Goal: Task Accomplishment & Management: Use online tool/utility

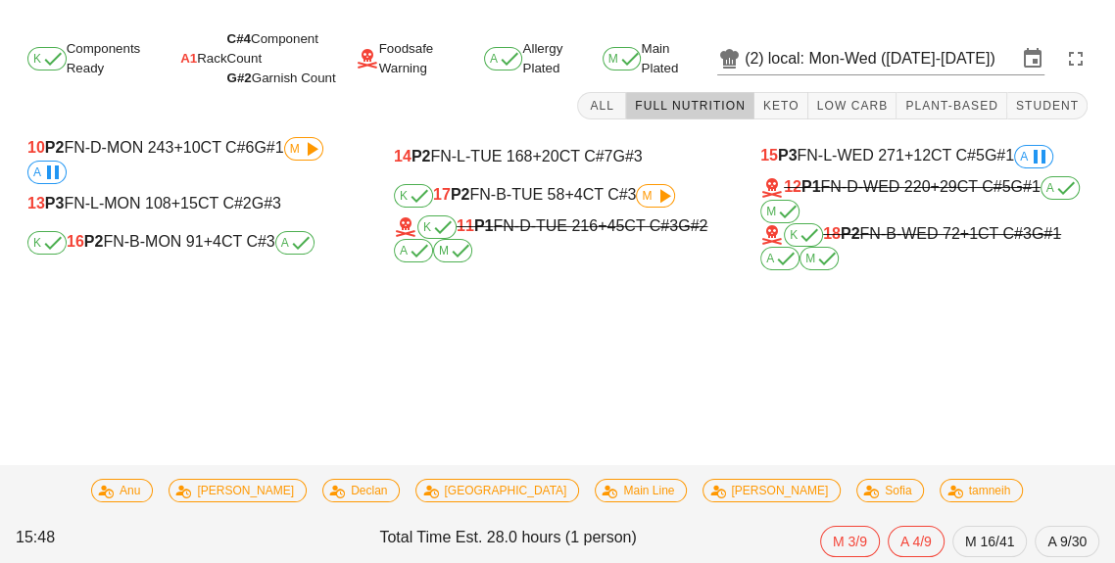
click at [662, 189] on icon at bounding box center [664, 196] width 24 height 24
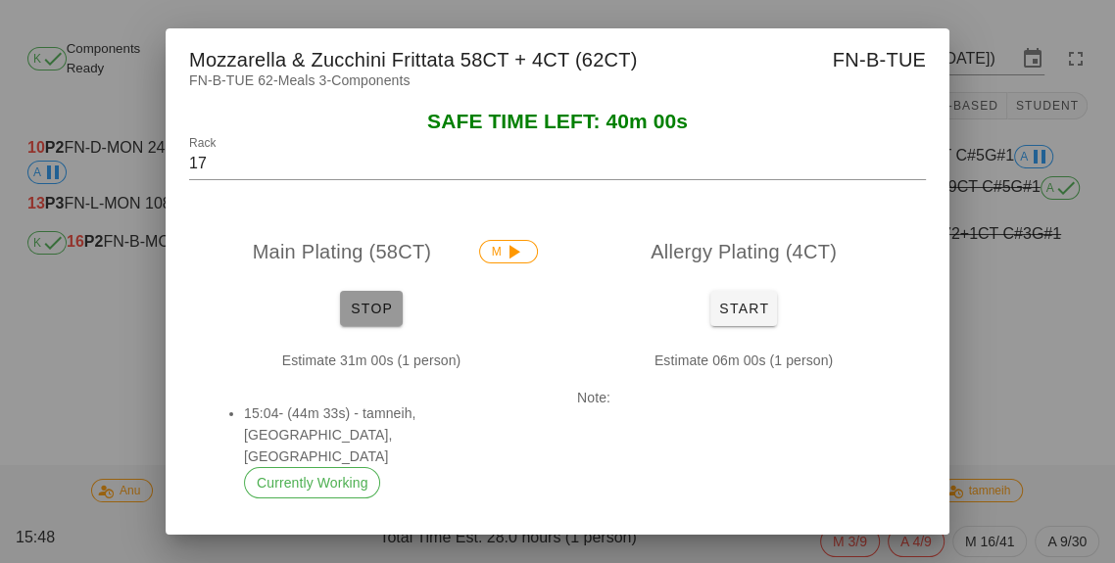
click at [366, 326] on button "Stop" at bounding box center [371, 308] width 63 height 35
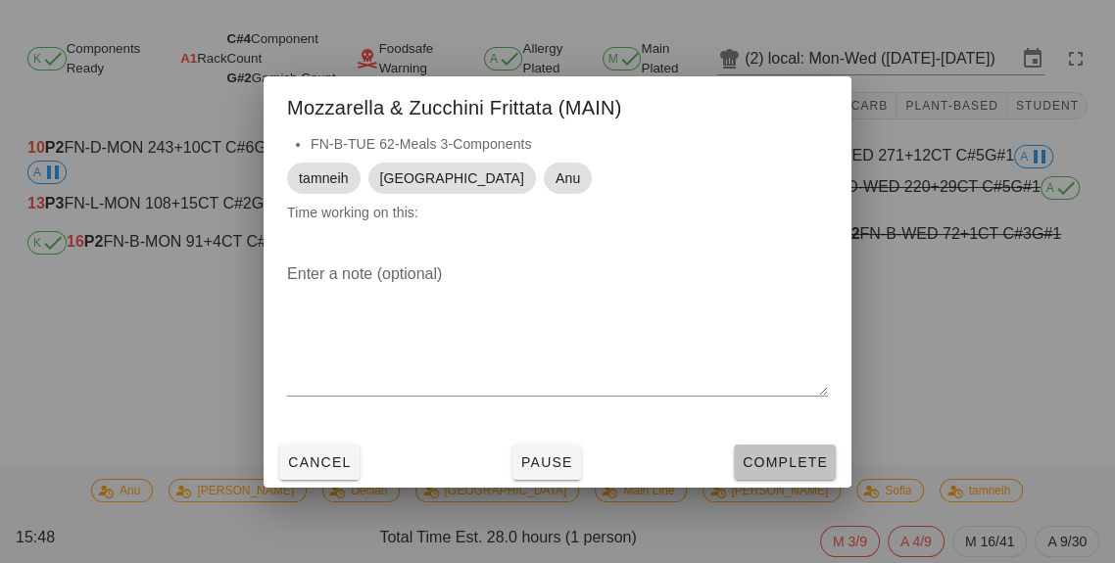
click at [782, 480] on button "Complete" at bounding box center [785, 462] width 102 height 35
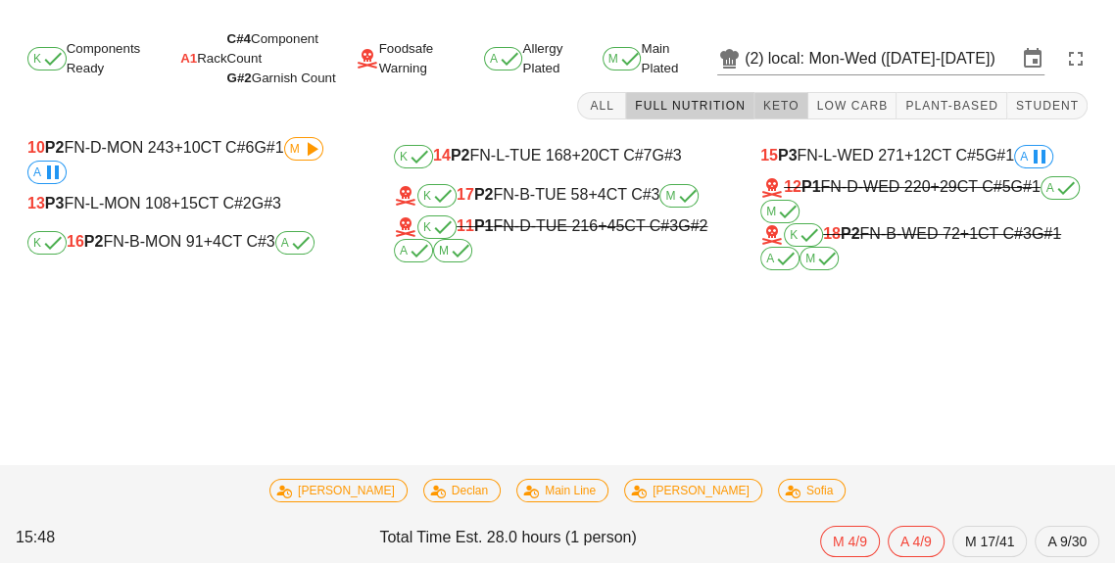
click at [790, 107] on span "Keto" at bounding box center [780, 106] width 37 height 14
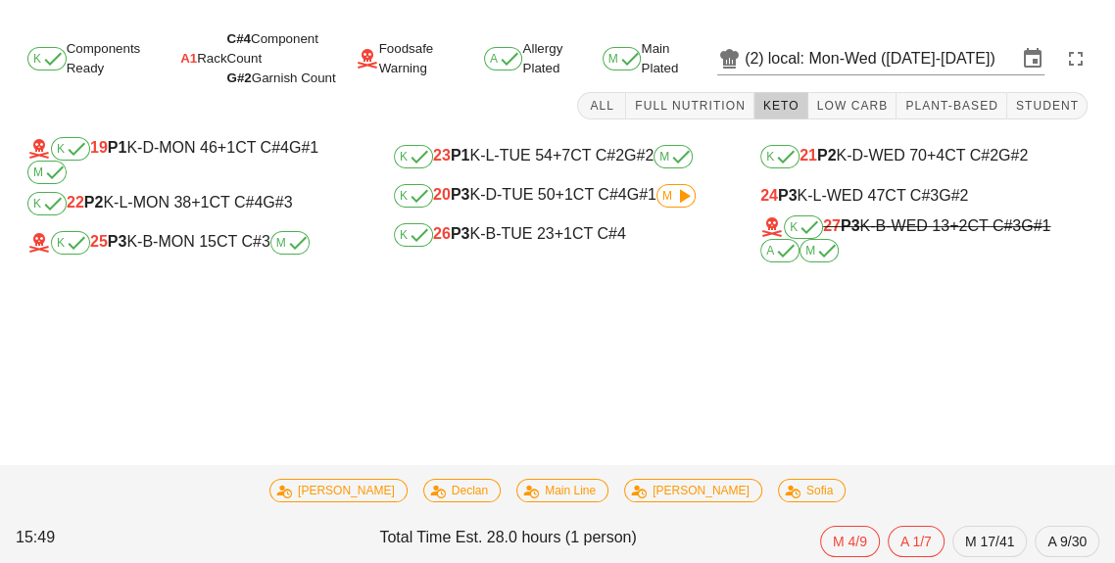
click at [535, 246] on div "K 26 P3 K-B-TUE 23 +1 CT C#4" at bounding box center [557, 235] width 327 height 24
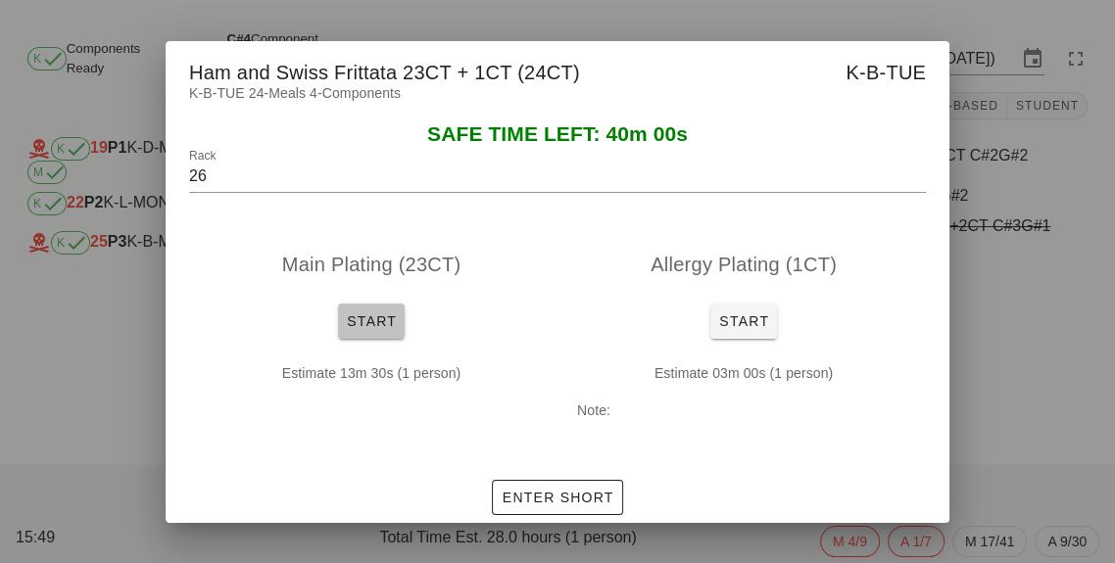
click at [353, 329] on span "Start" at bounding box center [371, 322] width 51 height 16
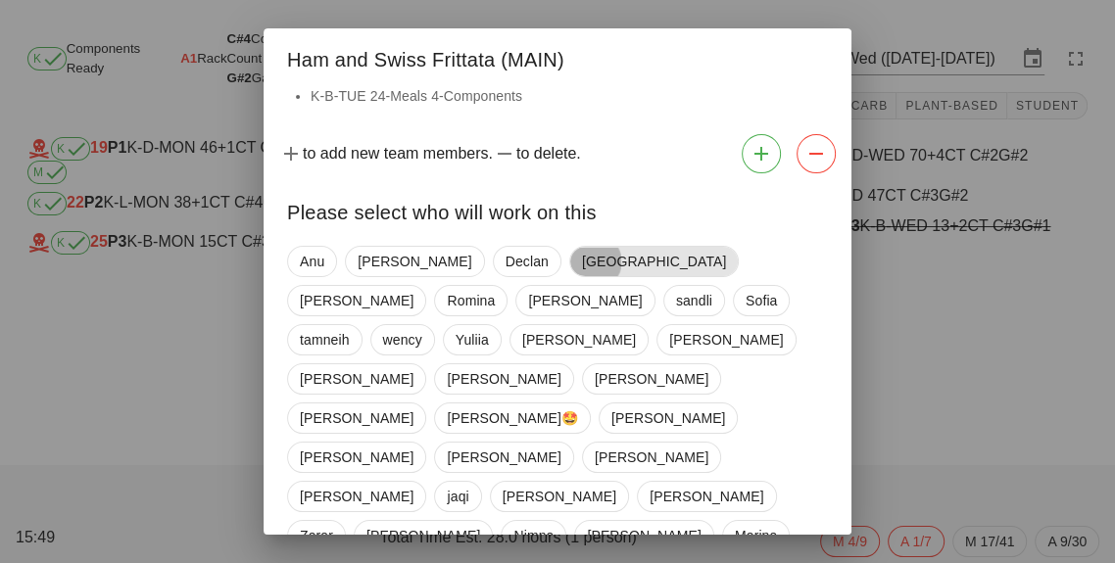
click at [582, 259] on span "[GEOGRAPHIC_DATA]" at bounding box center [654, 261] width 144 height 29
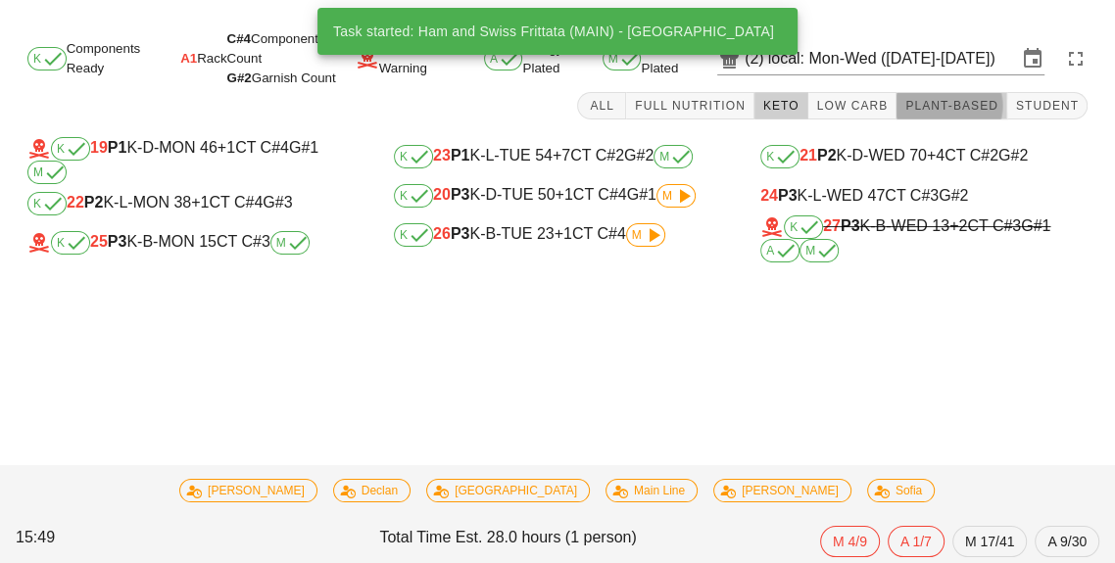
click at [981, 97] on button "Plant-Based" at bounding box center [952, 105] width 111 height 27
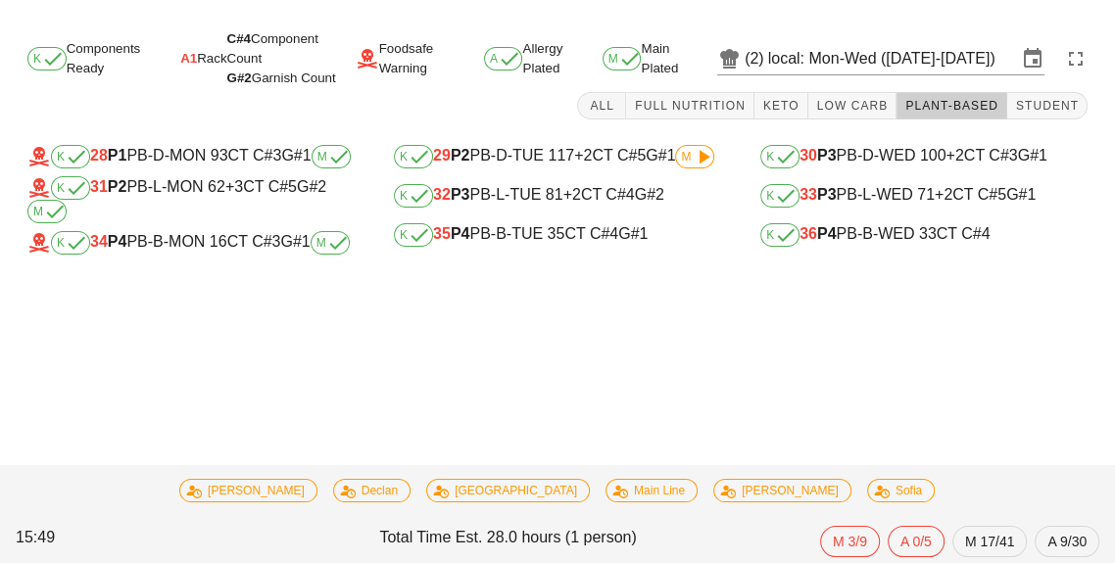
click at [616, 243] on div "K 35 P4 PB-B-TUE 35 CT C#4 G#1" at bounding box center [557, 235] width 327 height 24
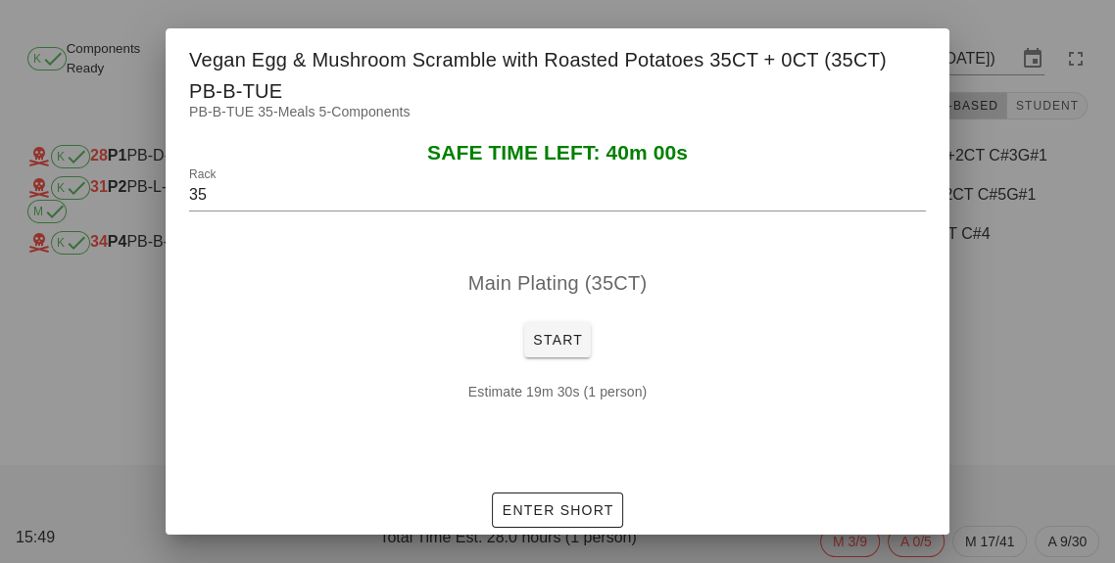
click at [944, 360] on div "Main Plating (35CT) Start Estimate 19m 30s (1 person)" at bounding box center [558, 366] width 784 height 237
click at [88, 406] on div at bounding box center [557, 281] width 1115 height 563
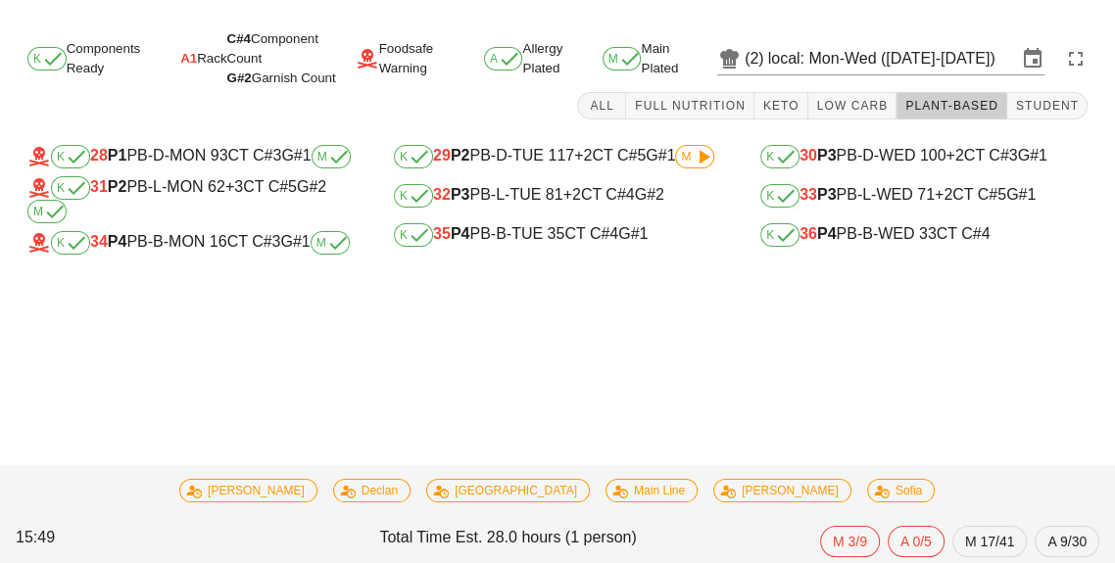
click at [862, 226] on div "K 36 P4 PB-B-WED 33 CT C#4" at bounding box center [923, 235] width 327 height 24
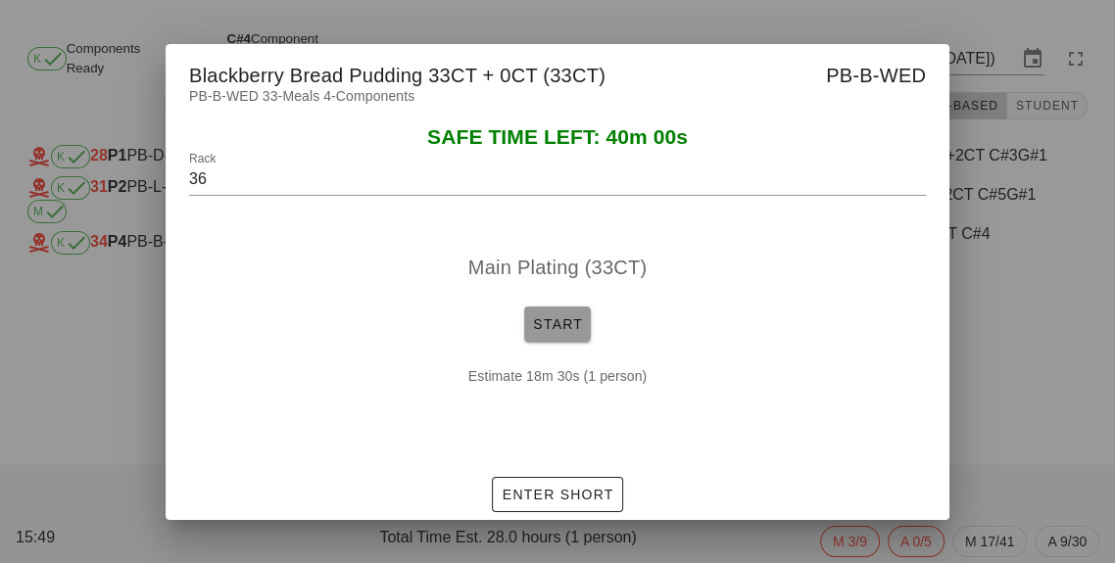
click at [567, 332] on span "Start" at bounding box center [557, 325] width 51 height 16
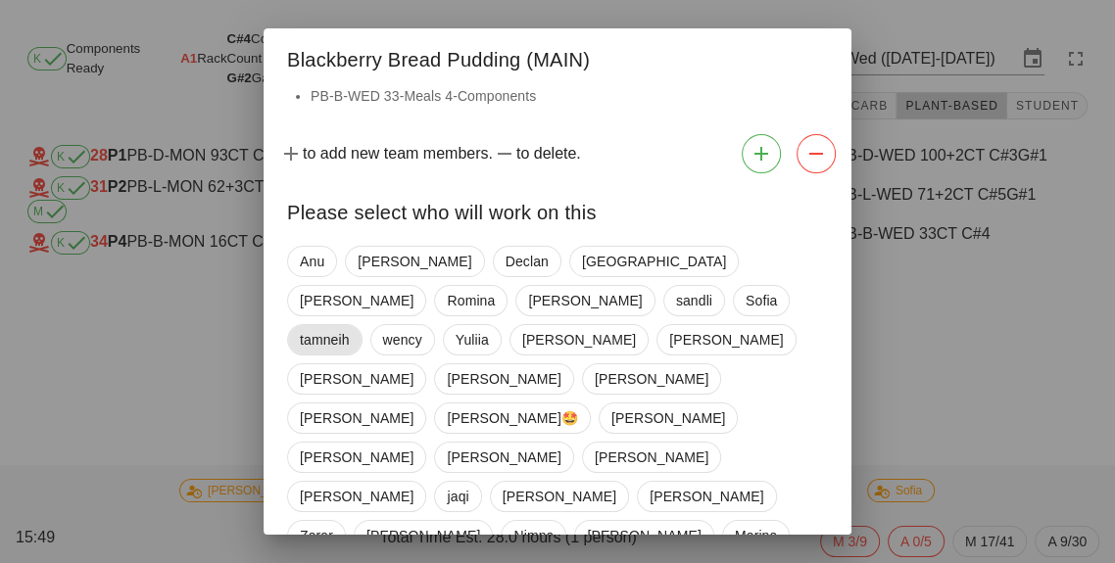
click at [350, 325] on span "tamneih" at bounding box center [325, 339] width 50 height 29
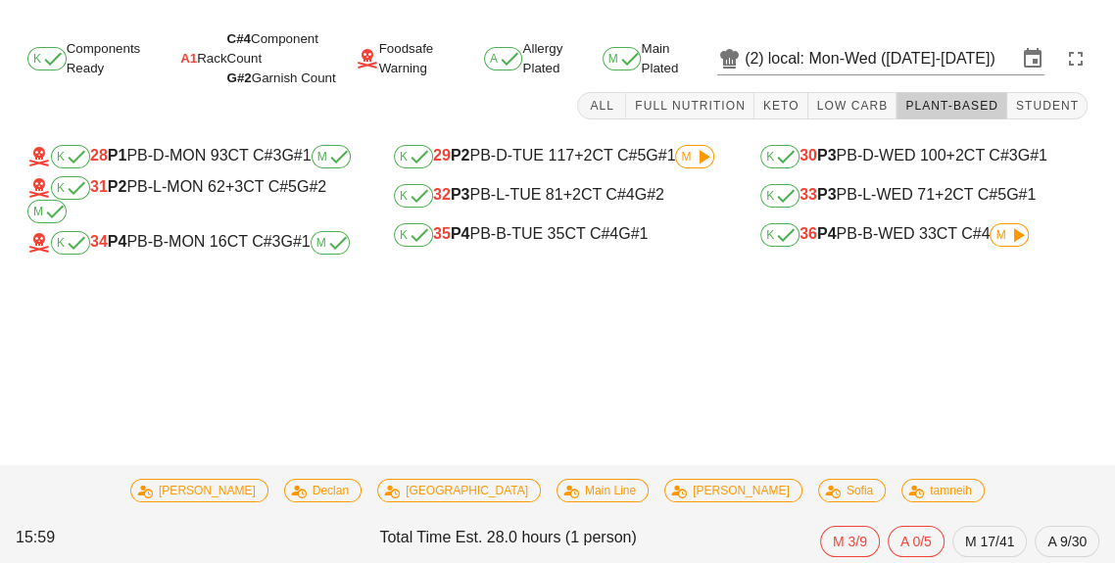
click at [1005, 230] on span "M" at bounding box center [1009, 235] width 27 height 12
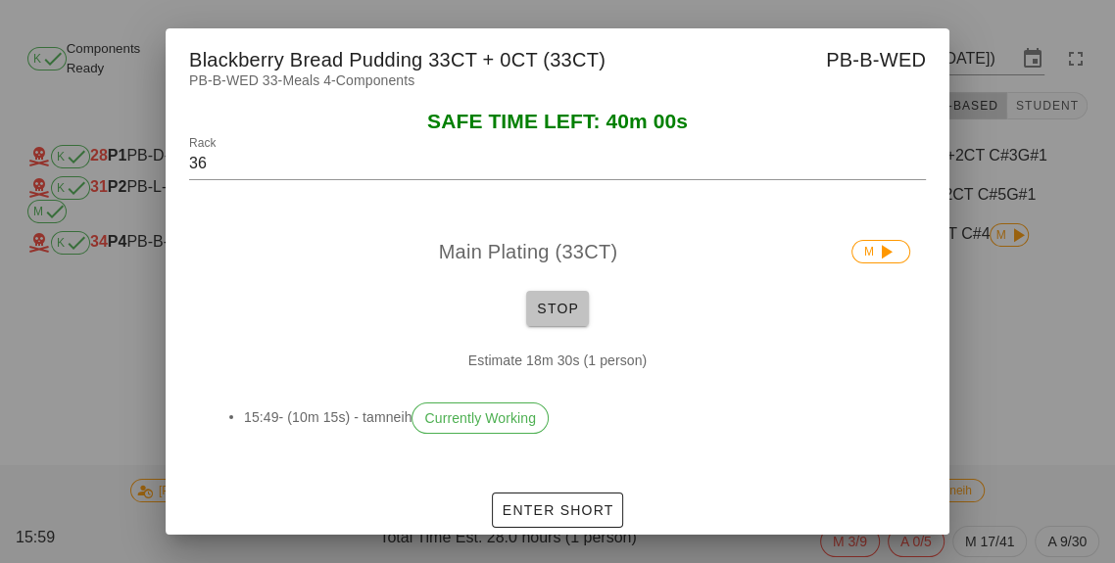
click at [540, 317] on span "Stop" at bounding box center [557, 309] width 47 height 16
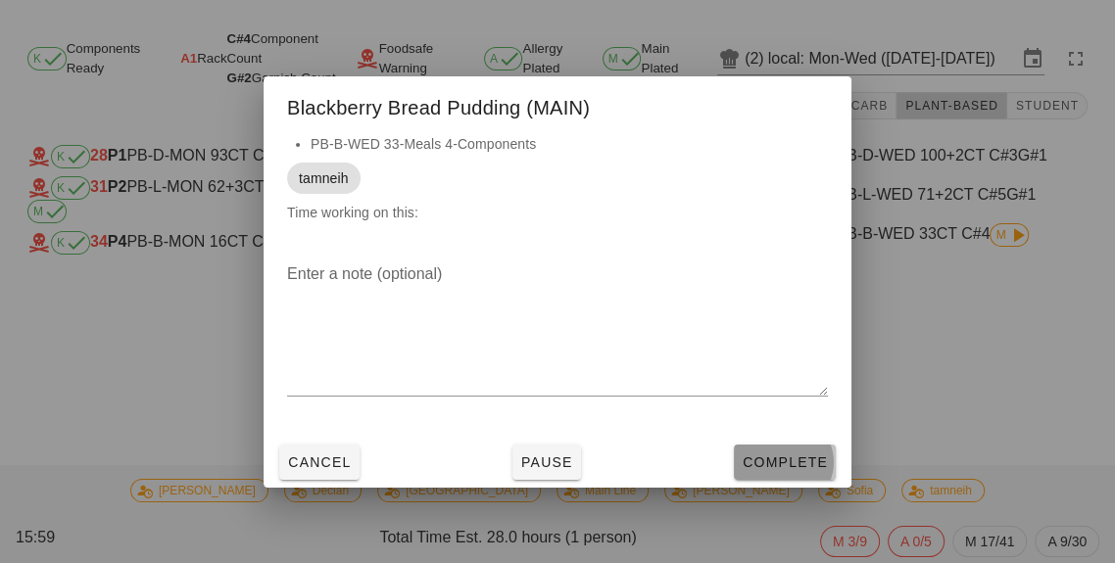
click at [784, 470] on span "Complete" at bounding box center [785, 463] width 86 height 16
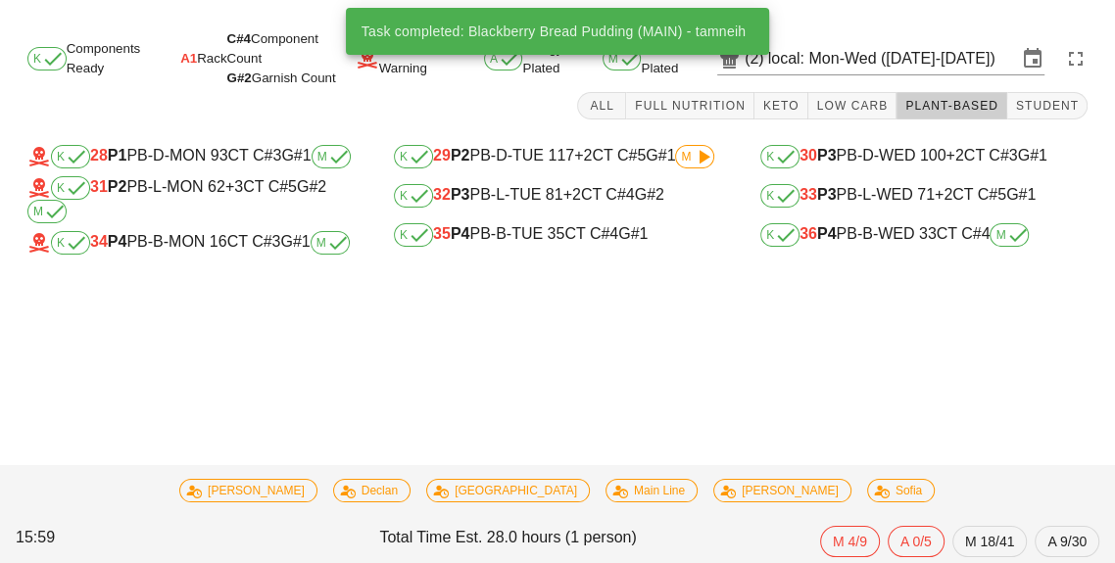
click at [801, 74] on div "(2) local: Mon-Wed ([DATE]-[DATE])" at bounding box center [880, 58] width 327 height 31
click at [773, 115] on button "Keto" at bounding box center [782, 105] width 54 height 27
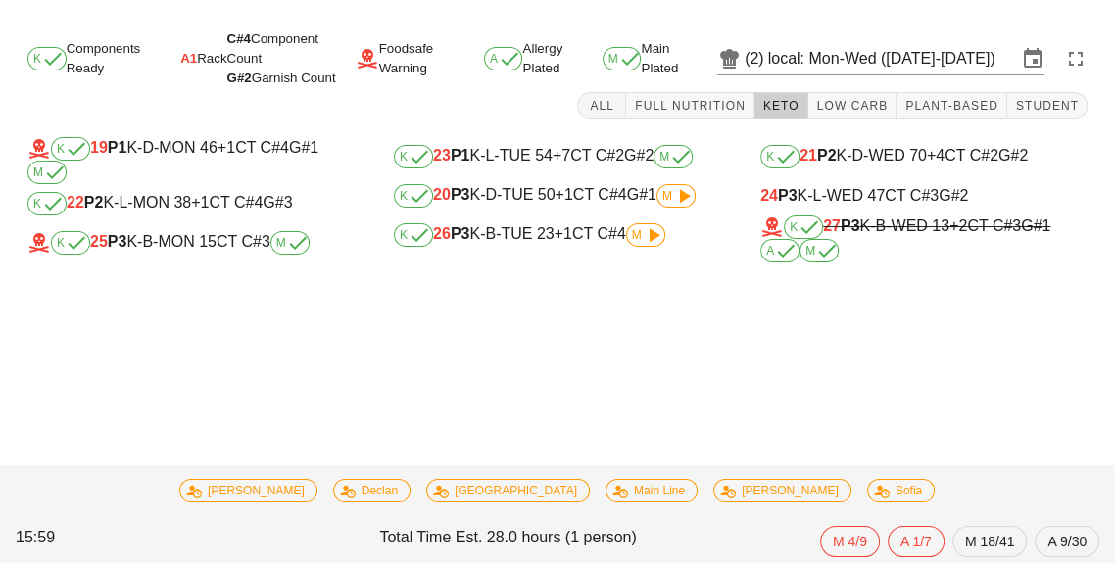
click at [651, 242] on icon at bounding box center [654, 235] width 24 height 24
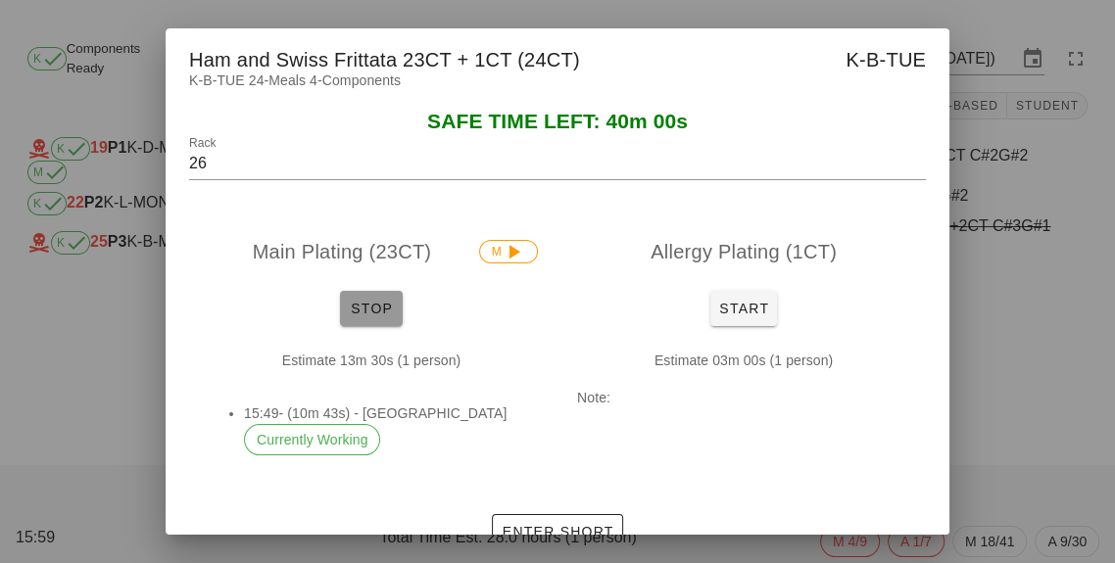
click at [362, 326] on button "Stop" at bounding box center [371, 308] width 63 height 35
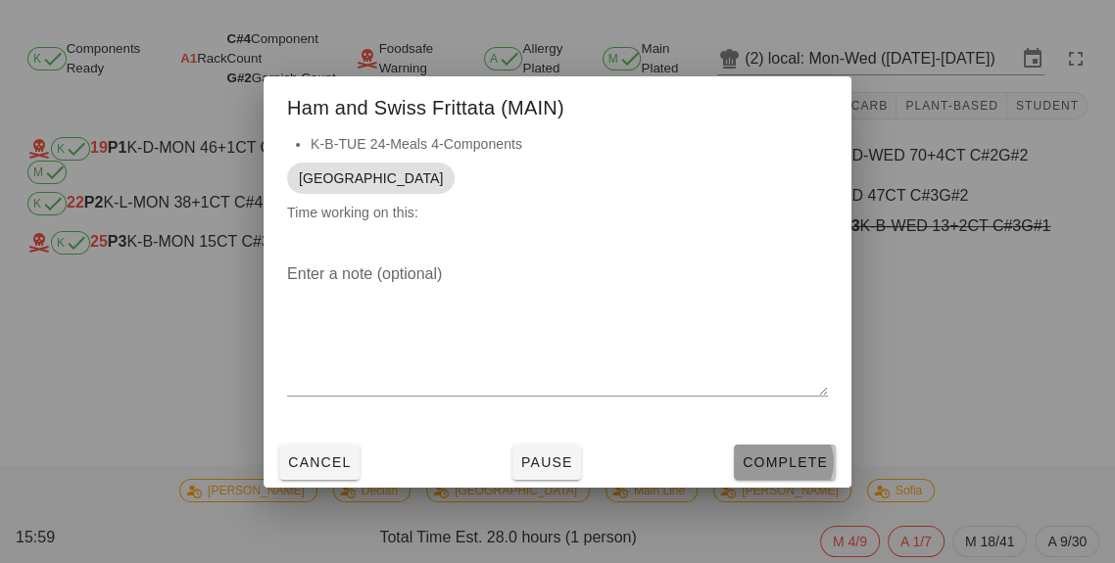
click at [802, 470] on span "Complete" at bounding box center [785, 463] width 86 height 16
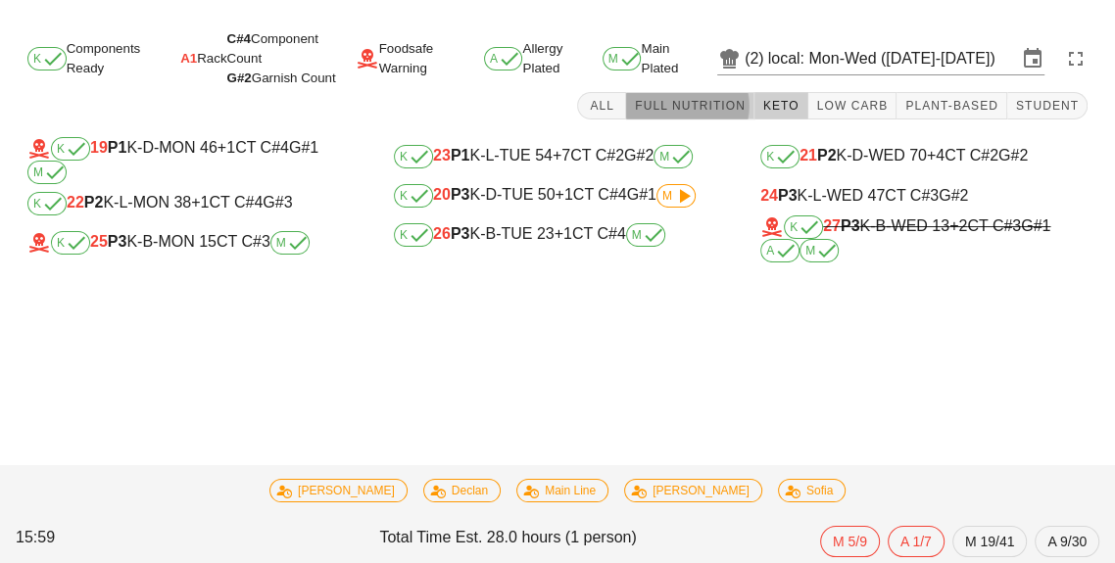
click at [718, 106] on span "Full Nutrition" at bounding box center [690, 106] width 112 height 14
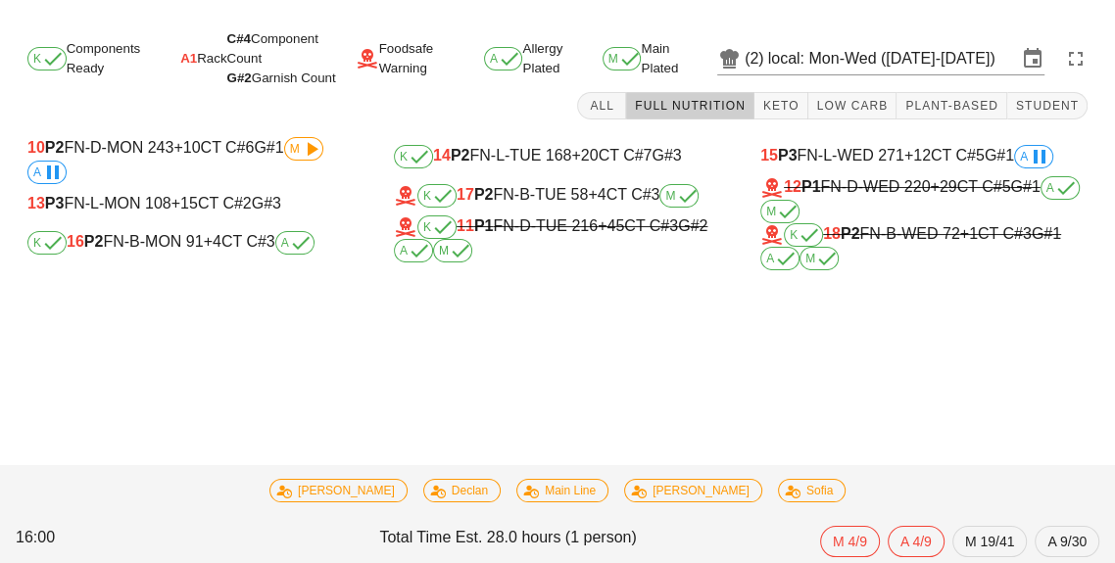
click at [679, 185] on icon at bounding box center [687, 196] width 24 height 24
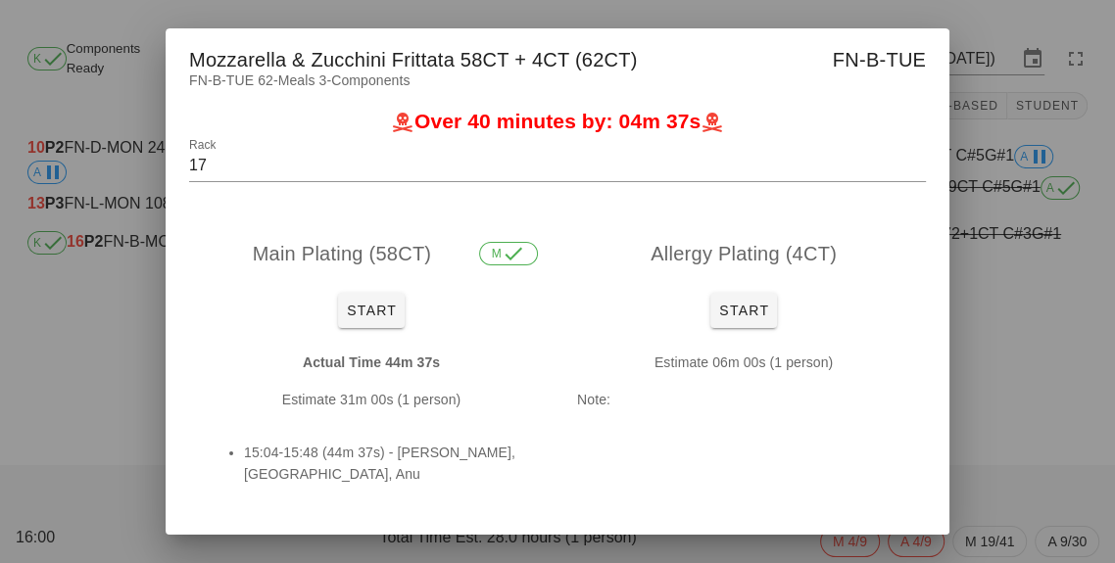
click at [1007, 423] on div at bounding box center [557, 281] width 1115 height 563
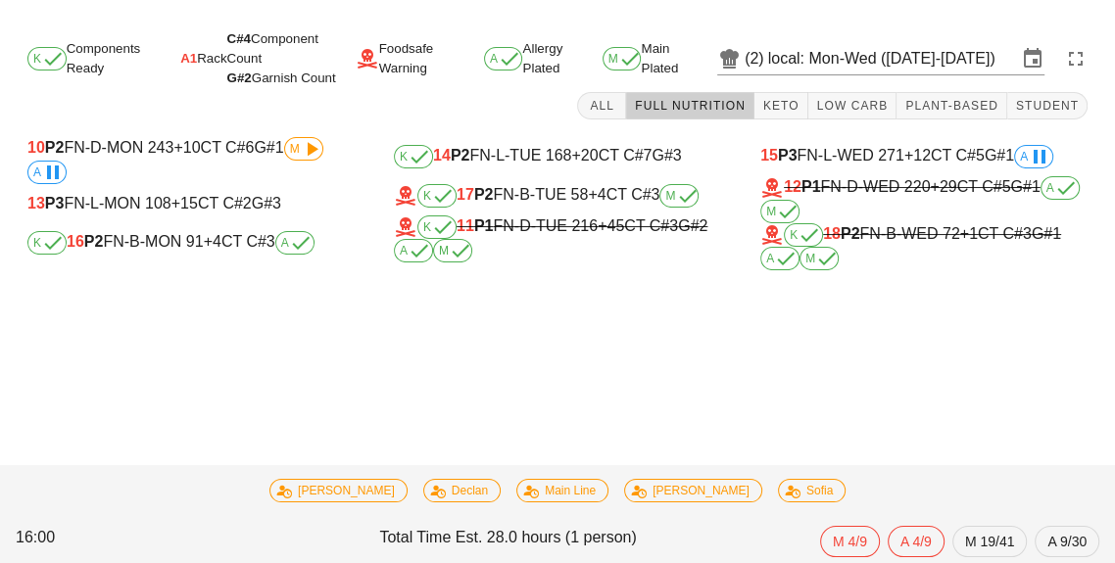
click at [181, 181] on div "10 P2 FN-D-MON 243 +10 CT C#6 G#1 M A" at bounding box center [190, 160] width 327 height 47
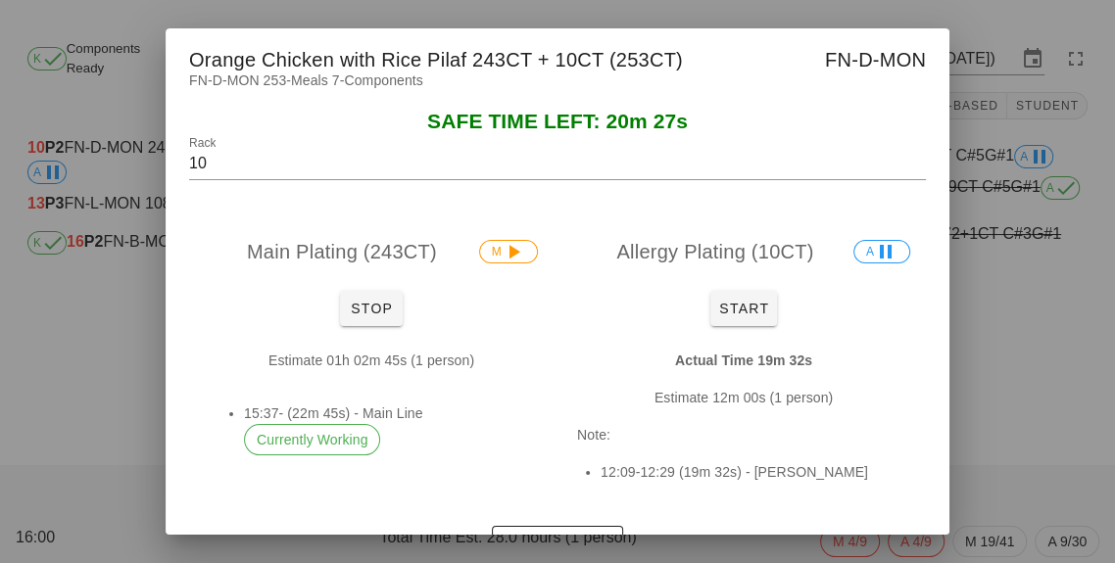
click at [1020, 388] on div at bounding box center [557, 281] width 1115 height 563
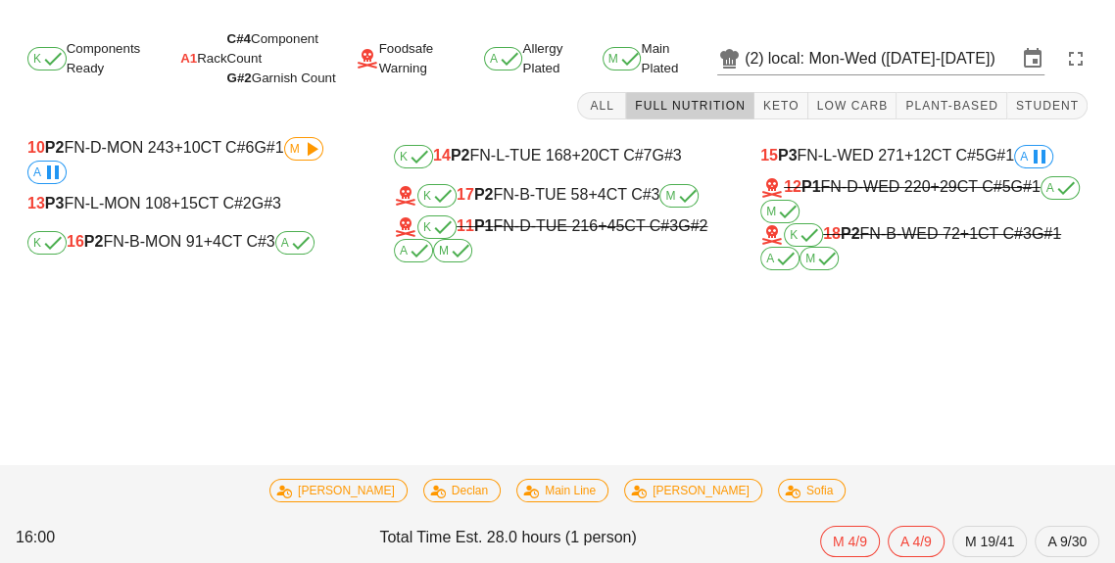
click at [199, 277] on div "10 P2 FN-D-MON 243 +10 CT C#6 G#1 M A 13 P3 FN-L-MON 108 +15 CT C#2 G#3 K 16 P2…" at bounding box center [191, 203] width 366 height 157
click at [295, 239] on icon at bounding box center [301, 243] width 24 height 24
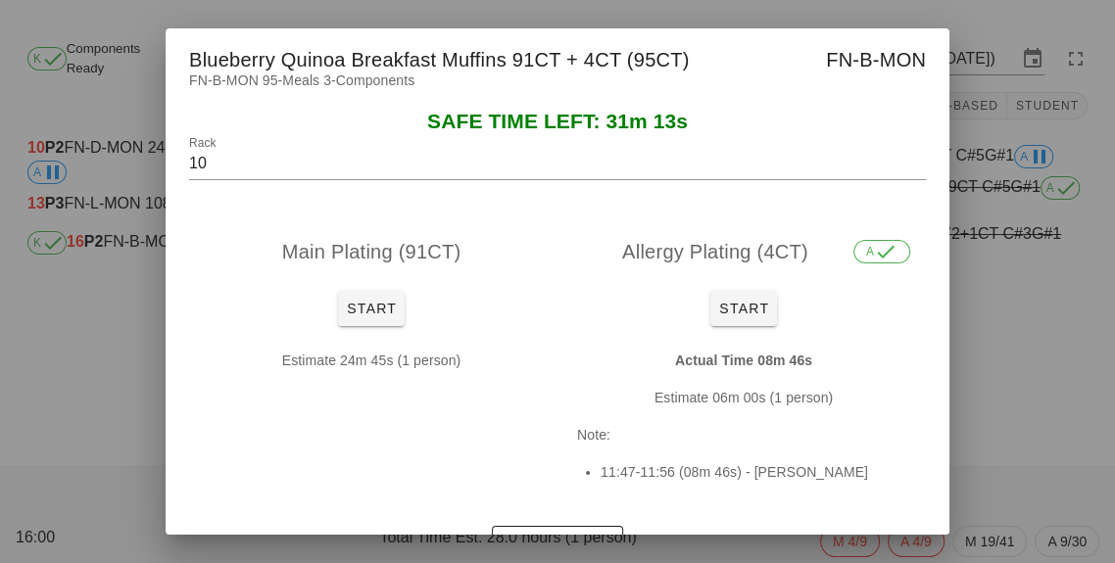
type input "16"
click at [381, 326] on button "Start" at bounding box center [371, 308] width 67 height 35
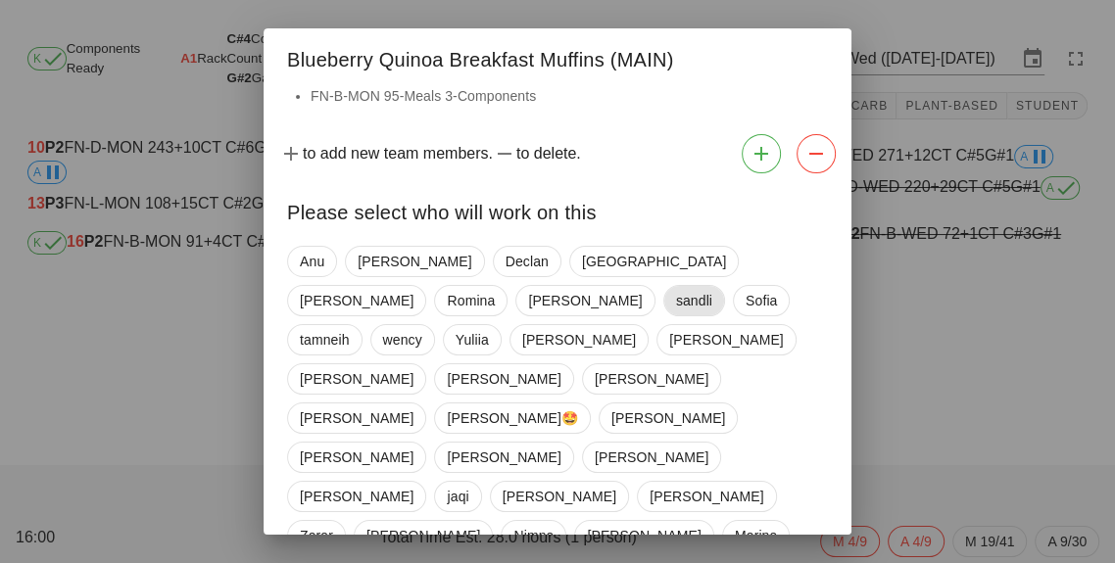
click at [676, 293] on span "sandli" at bounding box center [694, 300] width 36 height 29
click at [314, 272] on span "Anu" at bounding box center [312, 261] width 24 height 29
click at [675, 317] on span "sandli" at bounding box center [693, 300] width 36 height 31
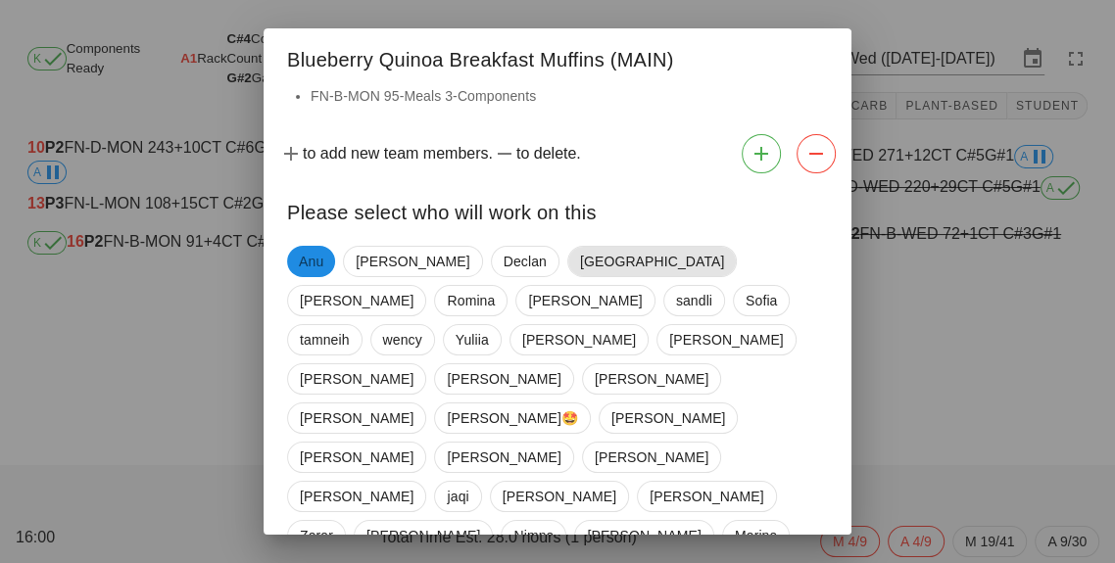
click at [580, 276] on span "[GEOGRAPHIC_DATA]" at bounding box center [652, 261] width 144 height 29
